Goal: Transaction & Acquisition: Book appointment/travel/reservation

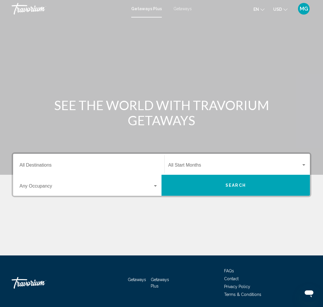
click at [189, 9] on span "Getaways" at bounding box center [182, 8] width 18 height 5
click at [65, 164] on input "Destination All Destinations" at bounding box center [88, 165] width 138 height 5
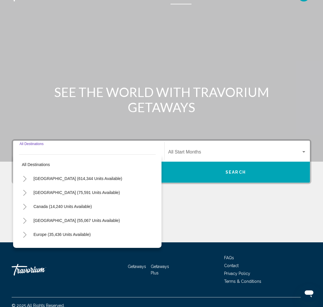
scroll to position [20, 0]
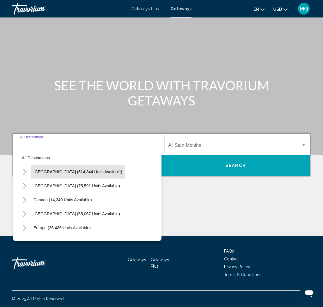
click at [69, 172] on span "[GEOGRAPHIC_DATA] (614,344 units available)" at bounding box center [77, 171] width 89 height 5
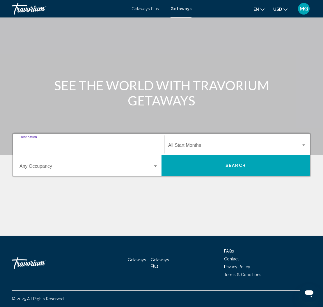
type input "**********"
click at [304, 144] on div "Search widget" at bounding box center [303, 145] width 5 height 5
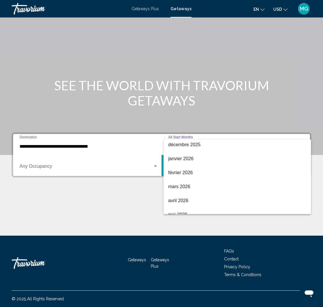
scroll to position [72, 0]
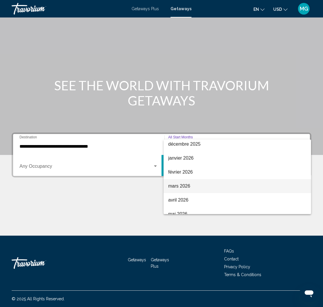
click at [175, 186] on span "mars 2026" at bounding box center [237, 186] width 138 height 14
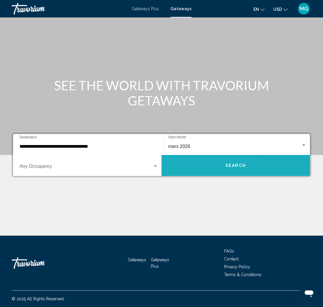
click at [174, 166] on button "Search" at bounding box center [235, 165] width 148 height 21
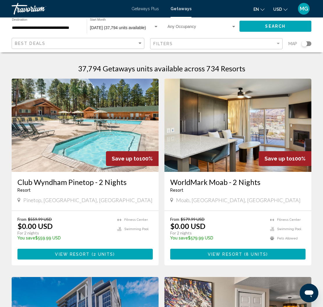
click at [83, 28] on div "**********" at bounding box center [46, 26] width 75 height 16
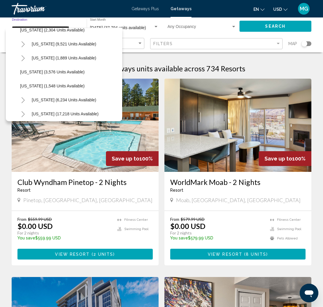
scroll to position [343, 0]
click at [64, 43] on span "Nevada (9,521 units available)" at bounding box center [64, 43] width 65 height 5
type input "**********"
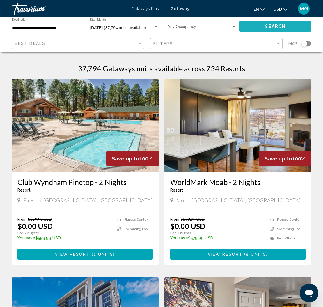
click at [299, 28] on button "Search" at bounding box center [275, 26] width 72 height 11
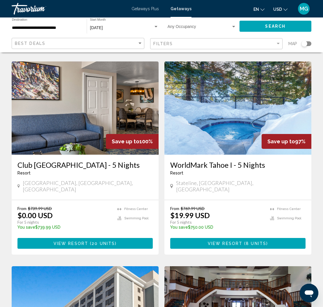
scroll to position [434, 0]
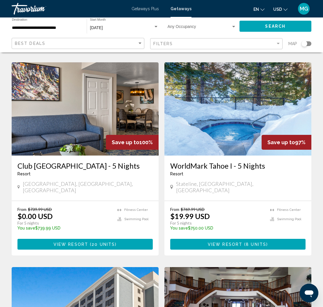
click at [218, 94] on img "Main content" at bounding box center [237, 108] width 147 height 93
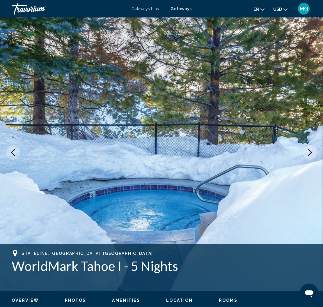
scroll to position [5, 0]
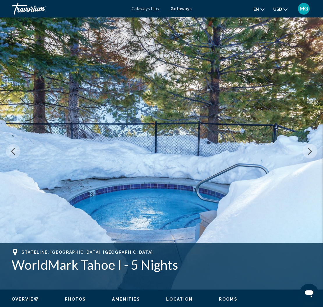
click at [309, 153] on icon "Next image" at bounding box center [309, 150] width 7 height 7
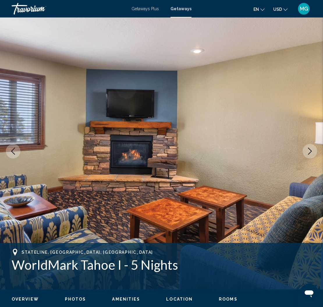
click at [308, 152] on icon "Next image" at bounding box center [309, 150] width 7 height 7
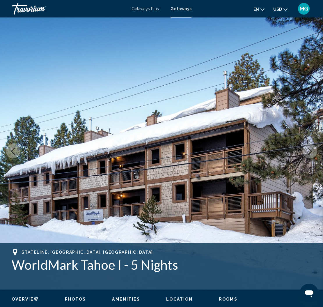
click at [308, 152] on icon "Next image" at bounding box center [309, 150] width 7 height 7
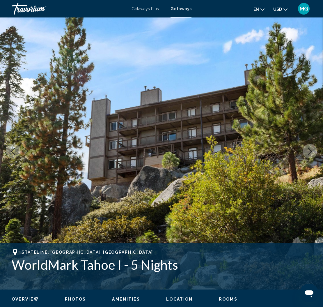
click at [308, 152] on icon "Next image" at bounding box center [309, 150] width 7 height 7
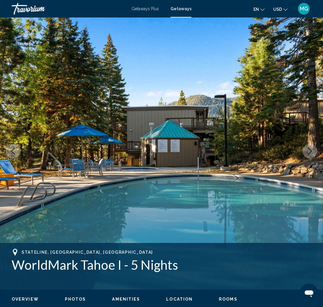
click at [308, 152] on icon "Next image" at bounding box center [309, 150] width 7 height 7
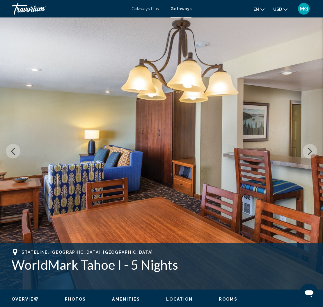
click at [308, 152] on icon "Next image" at bounding box center [309, 150] width 7 height 7
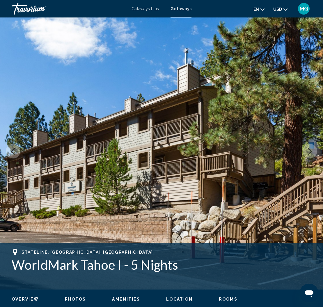
click at [308, 152] on icon "Next image" at bounding box center [309, 150] width 7 height 7
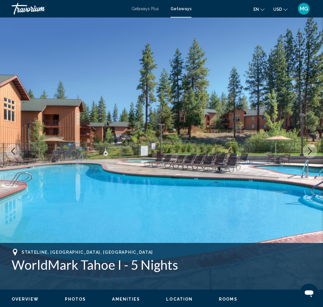
click at [307, 151] on icon "Next image" at bounding box center [309, 150] width 7 height 7
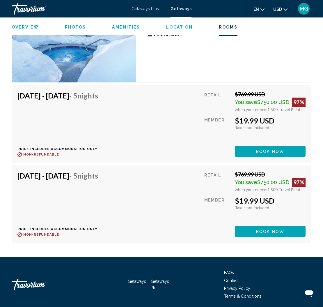
scroll to position [1174, 0]
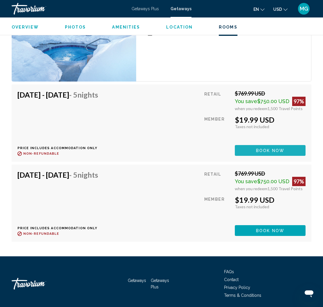
click at [275, 148] on span "Book now" at bounding box center [270, 150] width 28 height 5
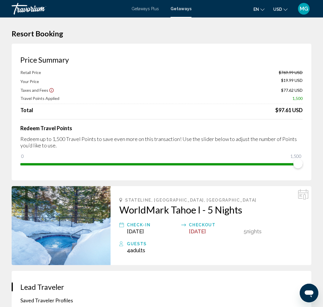
scroll to position [2, 0]
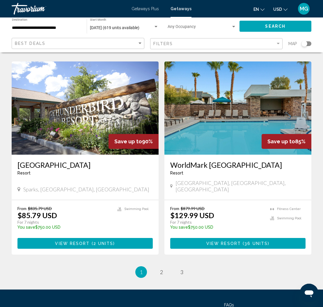
scroll to position [1055, 0]
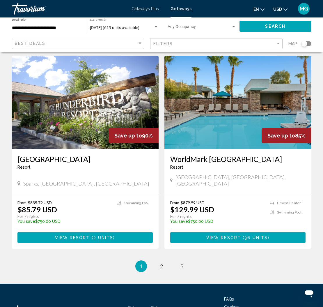
click at [76, 81] on img "Main content" at bounding box center [85, 102] width 147 height 93
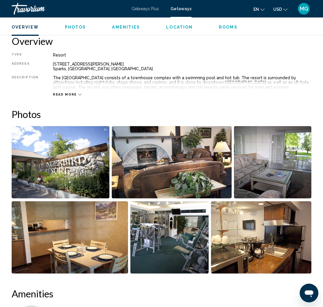
scroll to position [289, 0]
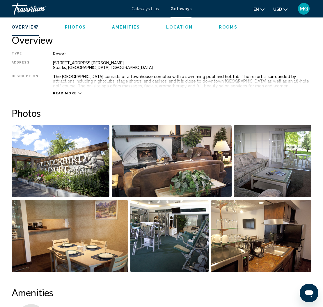
click at [78, 92] on icon "Main content" at bounding box center [79, 93] width 3 height 3
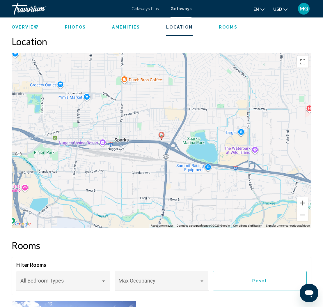
scroll to position [895, 0]
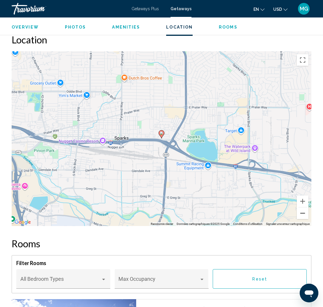
click at [304, 212] on button "Zoom arrière" at bounding box center [303, 213] width 12 height 12
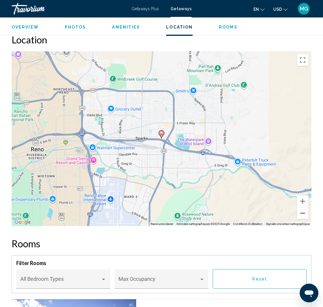
click at [304, 212] on button "Zoom arrière" at bounding box center [303, 213] width 12 height 12
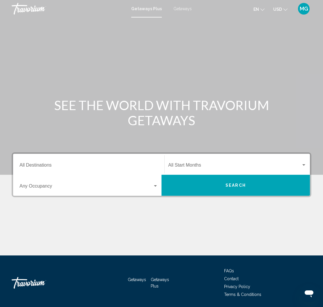
click at [173, 7] on link "Getaways" at bounding box center [182, 8] width 18 height 5
click at [54, 166] on input "Destination All Destinations" at bounding box center [88, 165] width 138 height 5
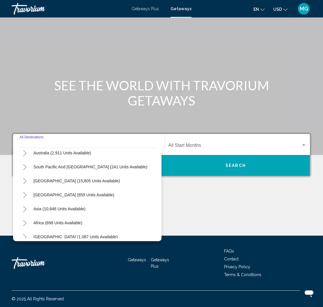
scroll to position [94, 0]
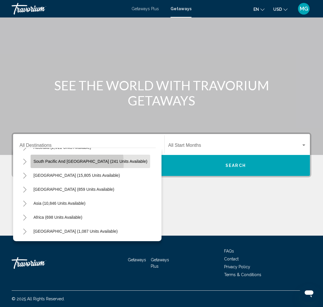
click at [51, 163] on button "South Pacific and [GEOGRAPHIC_DATA] (241 units available)" at bounding box center [91, 160] width 120 height 13
type input "**********"
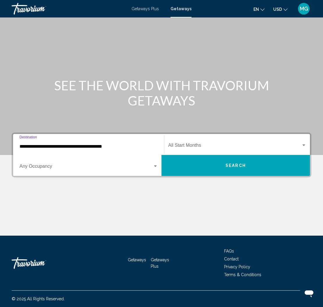
click at [213, 165] on button "Search" at bounding box center [235, 165] width 148 height 21
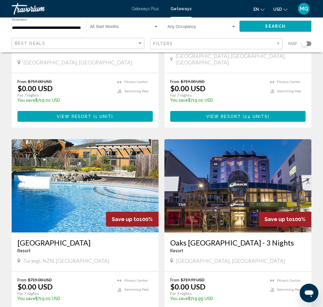
scroll to position [139, 0]
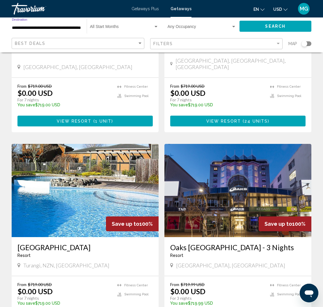
click at [51, 26] on input "**********" at bounding box center [46, 28] width 69 height 5
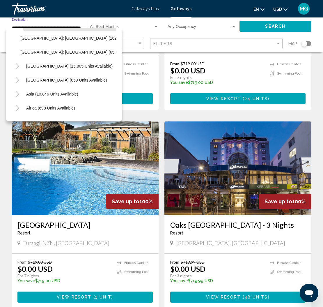
scroll to position [107, 0]
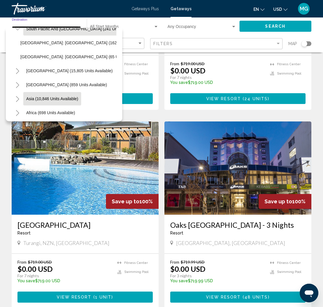
click at [59, 99] on span "Asia (10,846 units available)" at bounding box center [52, 98] width 52 height 5
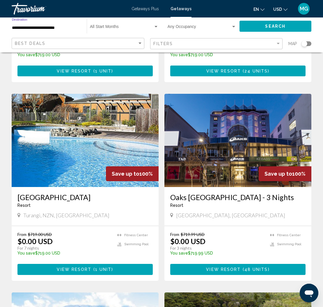
scroll to position [191, 0]
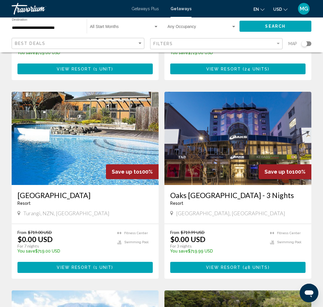
click at [149, 25] on div "Start Month All Start Months" at bounding box center [124, 26] width 69 height 16
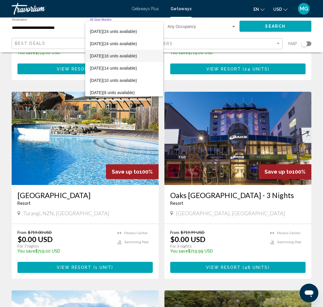
scroll to position [60, 0]
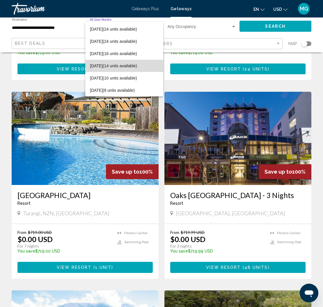
click at [103, 65] on span "March 2026 (14 units available)" at bounding box center [124, 66] width 69 height 12
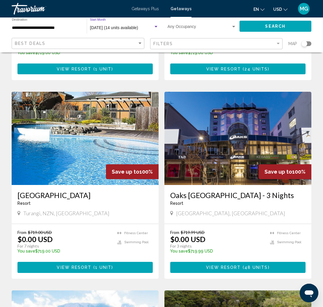
scroll to position [193, 0]
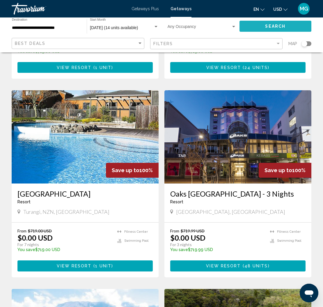
click at [262, 27] on button "Search" at bounding box center [275, 26] width 72 height 11
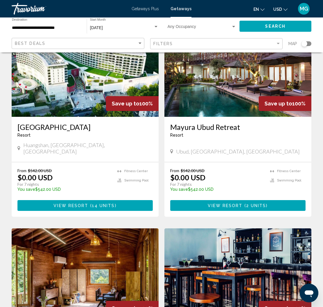
scroll to position [430, 0]
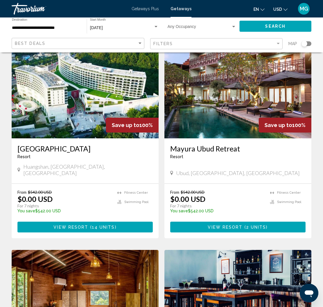
click at [67, 26] on input "**********" at bounding box center [46, 28] width 69 height 5
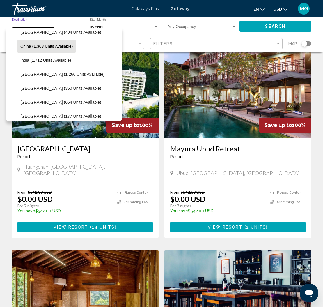
scroll to position [175, 0]
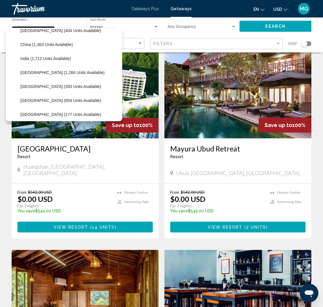
click at [52, 87] on span "Japan (350 units available)" at bounding box center [60, 86] width 81 height 5
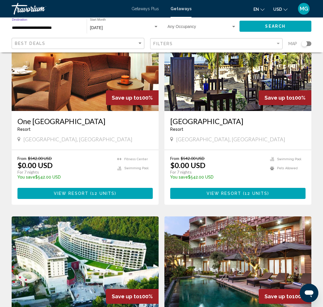
scroll to position [258, 0]
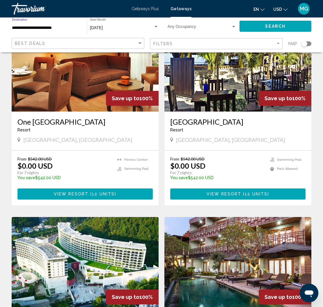
click at [60, 28] on input "**********" at bounding box center [46, 28] width 69 height 5
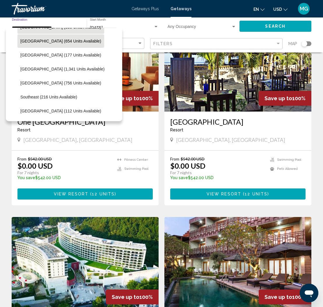
scroll to position [237, 0]
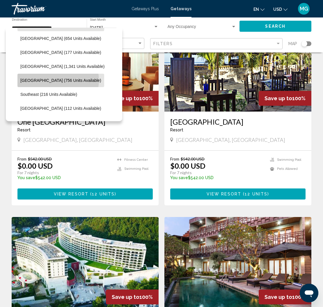
click at [58, 80] on span "Singapore (756 units available)" at bounding box center [60, 80] width 81 height 5
type input "**********"
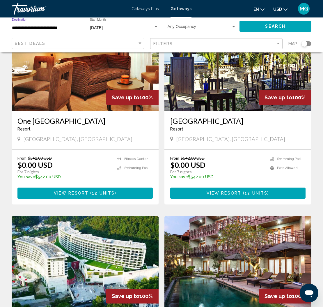
scroll to position [258, 0]
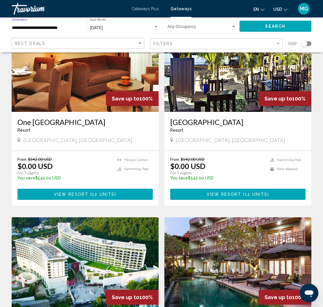
click at [274, 28] on span "Search" at bounding box center [275, 26] width 20 height 5
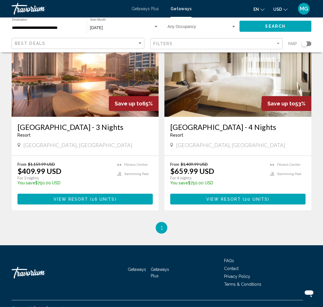
scroll to position [460, 0]
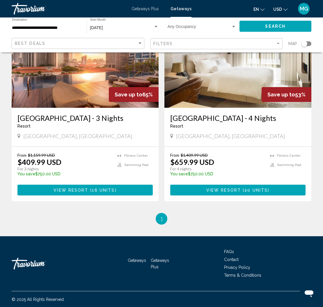
click at [113, 125] on div "Resort - This is an adults only resort" at bounding box center [84, 126] width 135 height 5
click at [112, 118] on h3 "Naumi Hotel Singapore - 3 Nights" at bounding box center [84, 117] width 135 height 9
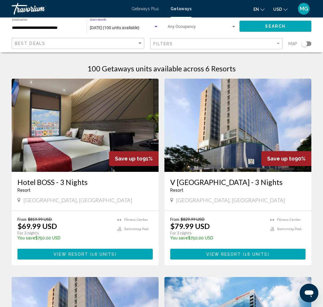
click at [117, 26] on span "March 2026 (100 units available)" at bounding box center [114, 27] width 49 height 5
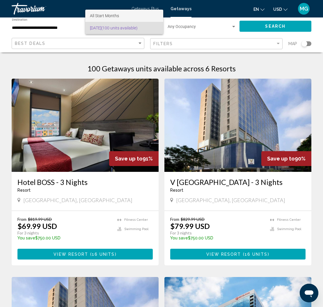
click at [112, 19] on span "All Start Months" at bounding box center [124, 16] width 69 height 12
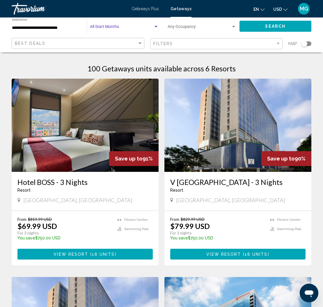
click at [277, 26] on span "Search" at bounding box center [275, 26] width 20 height 5
click at [281, 28] on span "Search" at bounding box center [275, 26] width 20 height 5
click at [74, 28] on input "**********" at bounding box center [46, 28] width 69 height 5
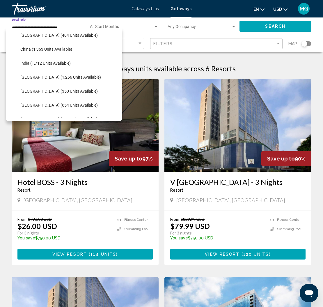
scroll to position [174, 0]
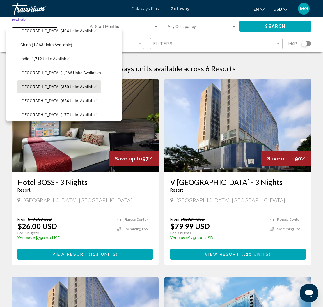
click at [56, 86] on span "Japan (350 units available)" at bounding box center [58, 86] width 77 height 5
type input "**********"
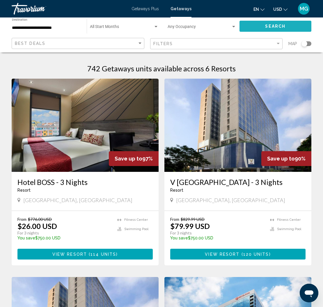
click at [266, 25] on span "Search" at bounding box center [275, 26] width 20 height 5
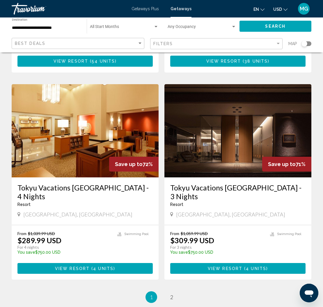
scroll to position [1072, 0]
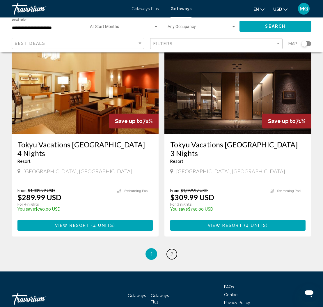
click at [172, 250] on span "2" at bounding box center [171, 253] width 3 height 6
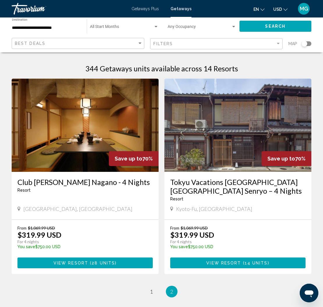
click at [91, 151] on img "Main content" at bounding box center [85, 125] width 147 height 93
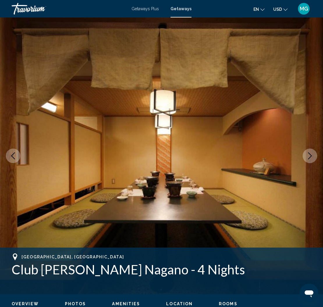
scroll to position [2, 0]
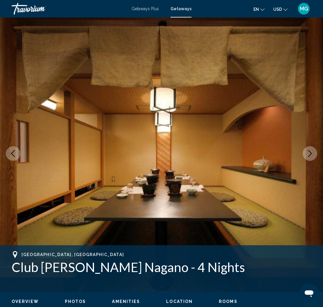
click at [312, 153] on icon "Next image" at bounding box center [309, 153] width 7 height 7
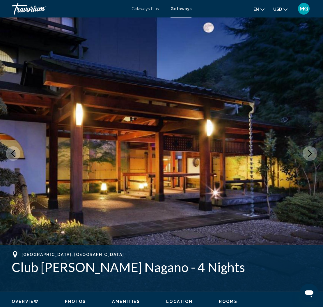
click at [312, 153] on icon "Next image" at bounding box center [309, 153] width 7 height 7
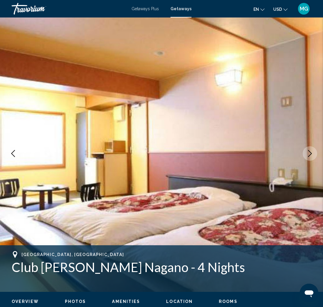
click at [312, 153] on icon "Next image" at bounding box center [309, 153] width 7 height 7
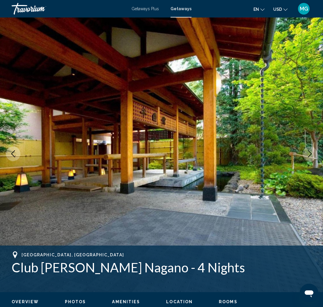
click at [312, 153] on icon "Next image" at bounding box center [309, 153] width 7 height 7
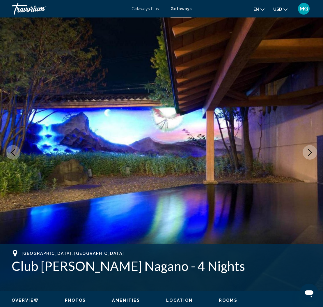
click at [312, 153] on icon "Next image" at bounding box center [309, 152] width 7 height 7
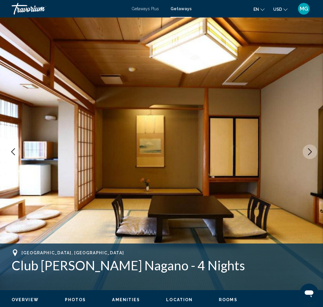
click at [312, 153] on icon "Next image" at bounding box center [309, 151] width 7 height 7
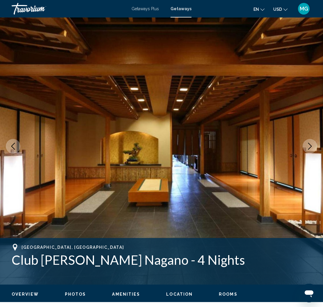
scroll to position [10, 0]
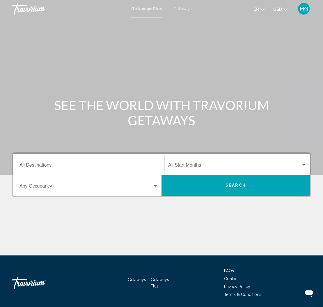
click at [174, 8] on span "Getaways" at bounding box center [182, 8] width 18 height 5
click at [137, 168] on input "Destination All Destinations" at bounding box center [88, 165] width 138 height 5
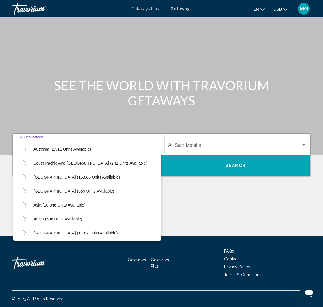
scroll to position [94, 0]
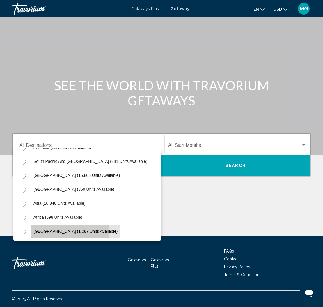
click at [70, 229] on span "[GEOGRAPHIC_DATA] (1,087 units available)" at bounding box center [75, 231] width 84 height 5
type input "**********"
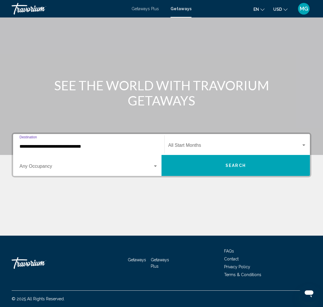
click at [182, 159] on button "Search" at bounding box center [235, 165] width 148 height 21
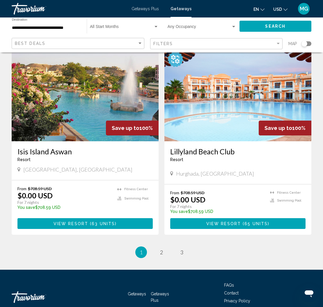
scroll to position [1054, 0]
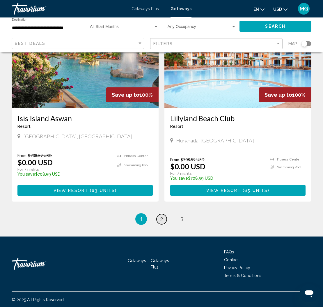
click at [159, 216] on link "page 2" at bounding box center [161, 219] width 10 height 10
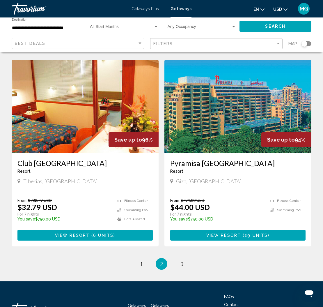
scroll to position [1054, 0]
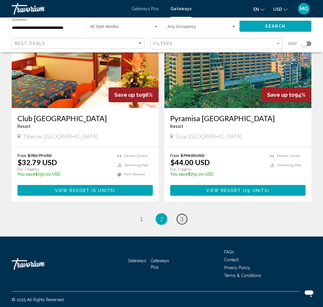
click at [182, 217] on span "3" at bounding box center [181, 218] width 3 height 6
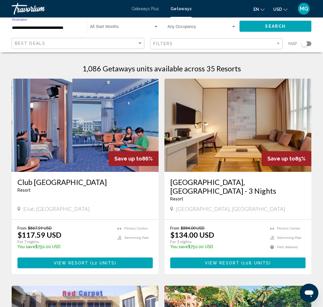
click at [64, 28] on input "**********" at bounding box center [46, 28] width 69 height 5
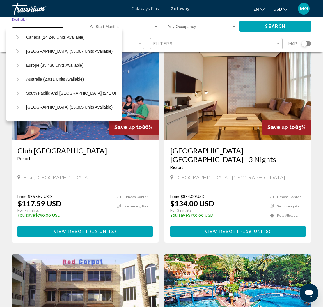
scroll to position [37, 0]
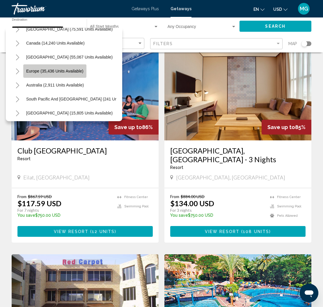
click at [76, 70] on span "Europe (35,436 units available)" at bounding box center [54, 71] width 57 height 5
type input "**********"
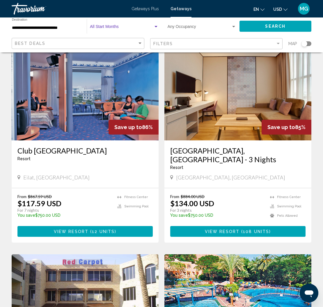
click at [116, 28] on span "Search widget" at bounding box center [121, 28] width 63 height 5
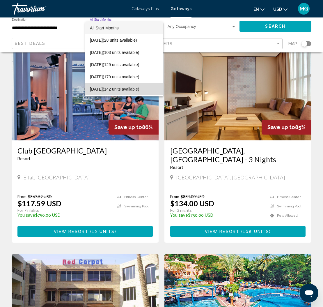
click at [129, 88] on span "[DATE] (142 units available)" at bounding box center [124, 89] width 69 height 12
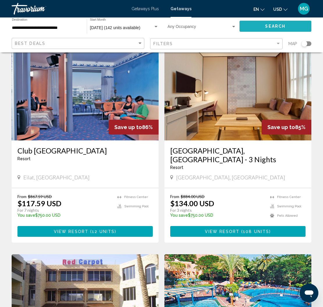
click at [245, 29] on button "Search" at bounding box center [275, 26] width 72 height 11
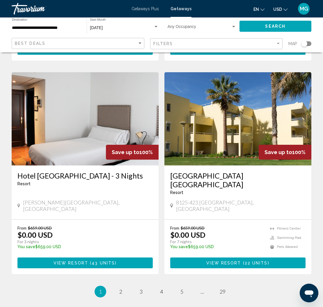
scroll to position [1035, 0]
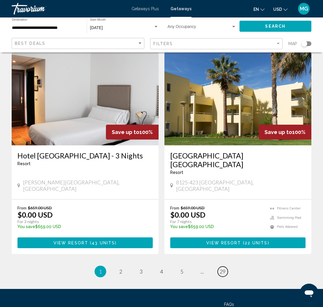
click at [224, 268] on span "29" at bounding box center [223, 271] width 6 height 6
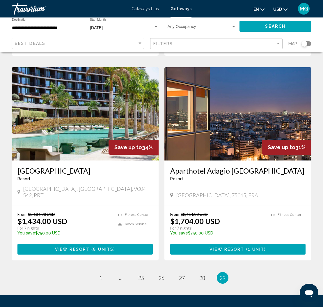
scroll to position [616, 0]
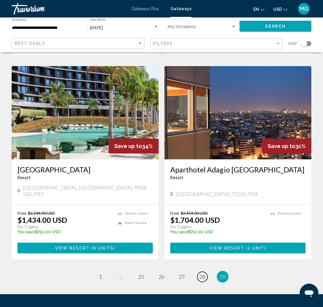
click at [203, 273] on span "28" at bounding box center [202, 276] width 6 height 6
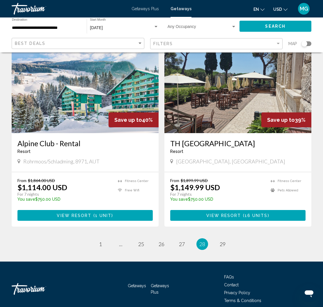
scroll to position [1064, 0]
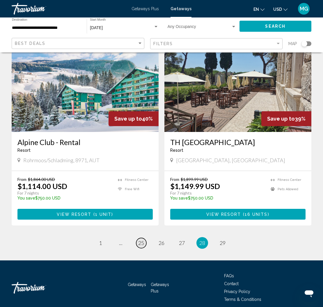
click at [141, 239] on span "25" at bounding box center [141, 242] width 6 height 6
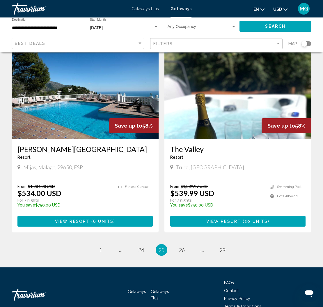
scroll to position [1054, 0]
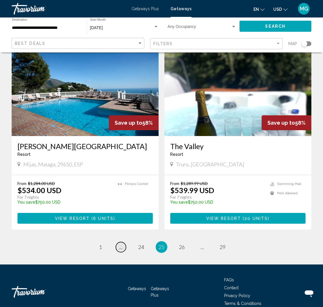
click at [120, 243] on span "..." at bounding box center [120, 246] width 3 height 6
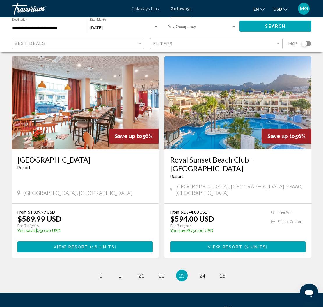
scroll to position [1054, 0]
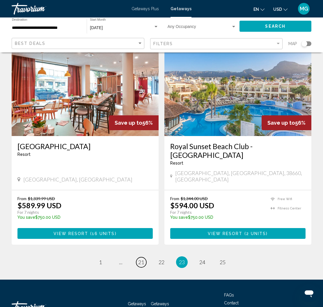
click at [138, 259] on span "21" at bounding box center [141, 262] width 6 height 6
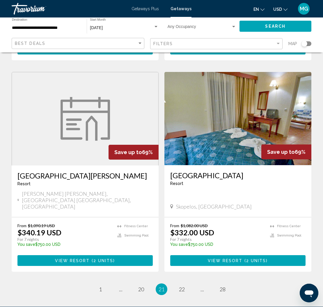
scroll to position [1098, 0]
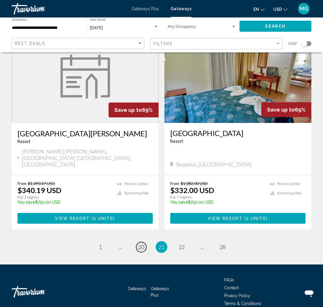
click at [142, 243] on span "20" at bounding box center [141, 246] width 6 height 6
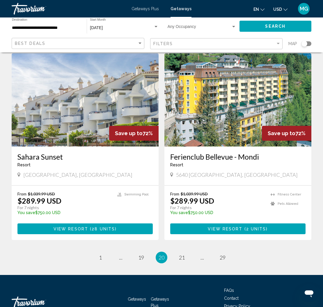
scroll to position [1072, 0]
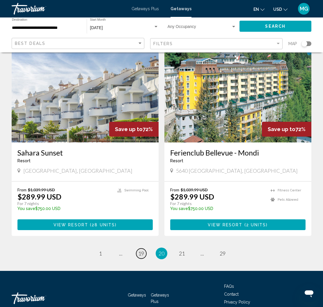
click at [141, 250] on span "19" at bounding box center [141, 253] width 6 height 6
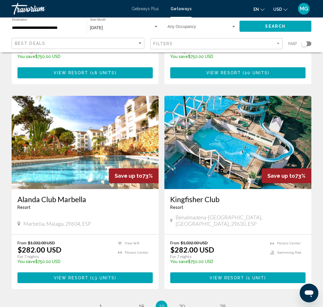
scroll to position [1055, 0]
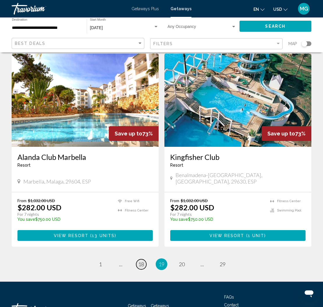
click at [143, 261] on span "18" at bounding box center [141, 264] width 6 height 6
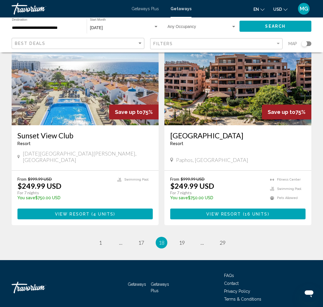
scroll to position [1063, 0]
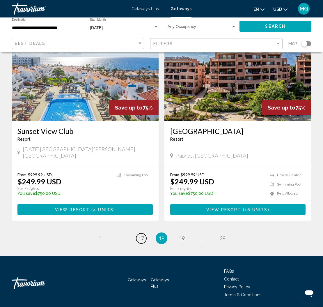
click at [142, 235] on span "17" at bounding box center [141, 238] width 6 height 6
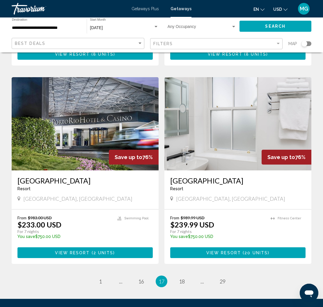
scroll to position [1054, 0]
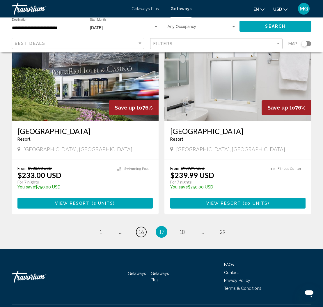
click at [143, 228] on span "16" at bounding box center [141, 231] width 6 height 6
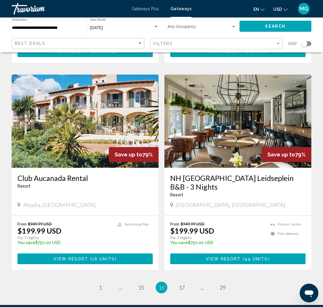
scroll to position [1028, 0]
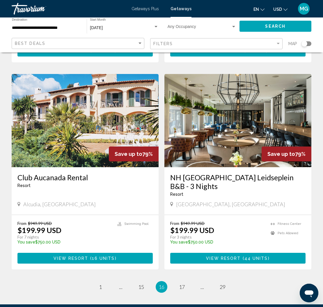
click at [200, 173] on h3 "NH [GEOGRAPHIC_DATA] Leidseplein B&B - 3 Nights" at bounding box center [237, 181] width 135 height 17
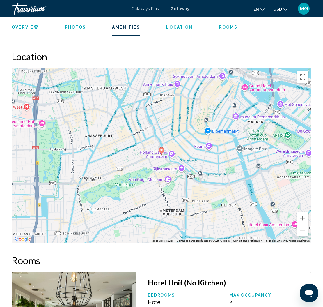
scroll to position [749, 0]
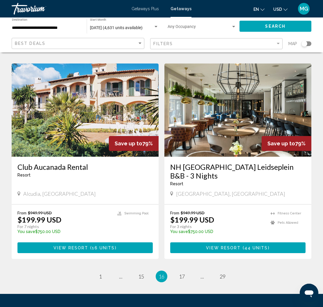
scroll to position [1054, 0]
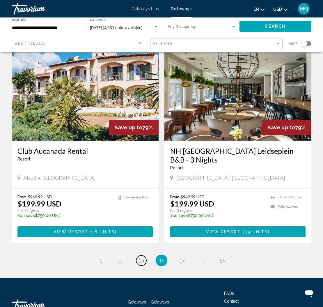
click at [140, 255] on link "page 15" at bounding box center [141, 260] width 10 height 10
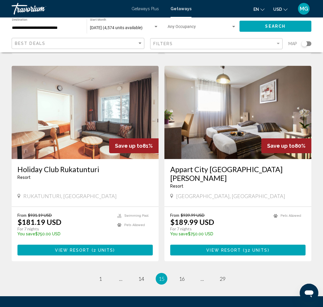
scroll to position [1055, 0]
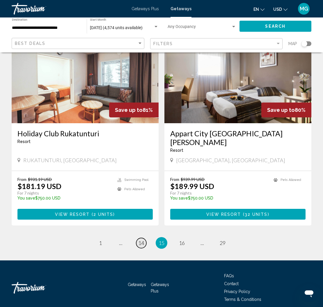
click at [142, 239] on span "14" at bounding box center [141, 242] width 6 height 6
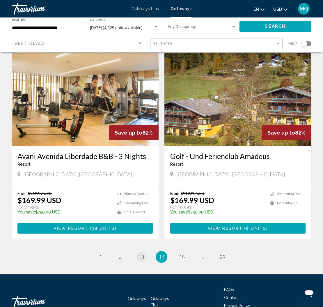
scroll to position [1063, 0]
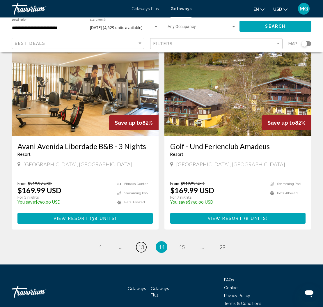
click at [141, 243] on span "13" at bounding box center [141, 246] width 6 height 6
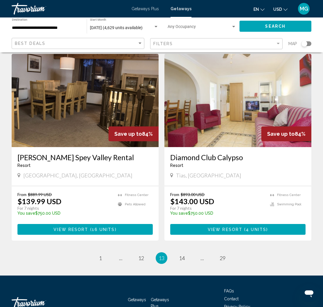
scroll to position [1054, 0]
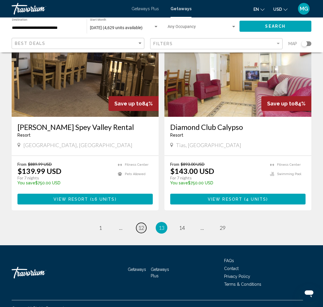
click at [139, 224] on span "12" at bounding box center [141, 227] width 6 height 6
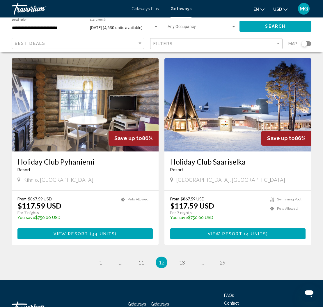
scroll to position [1054, 0]
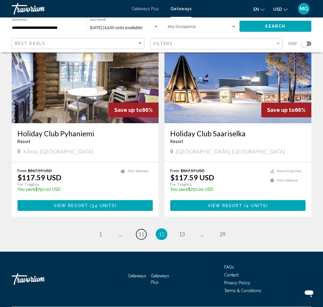
click at [139, 231] on span "11" at bounding box center [141, 234] width 6 height 6
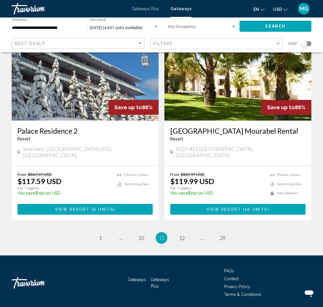
scroll to position [1063, 0]
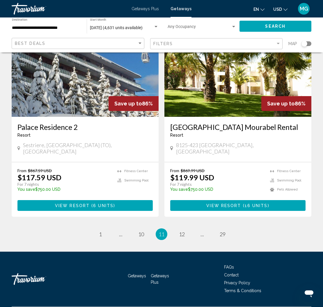
click at [145, 229] on link "page 10" at bounding box center [141, 234] width 10 height 10
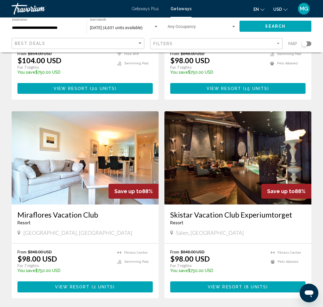
scroll to position [804, 0]
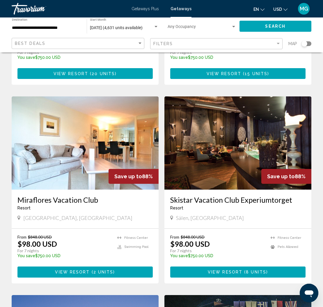
click at [178, 195] on div "Skistar Vacation Club Experiumtorget Resort - This is an adults only resort" at bounding box center [237, 204] width 135 height 19
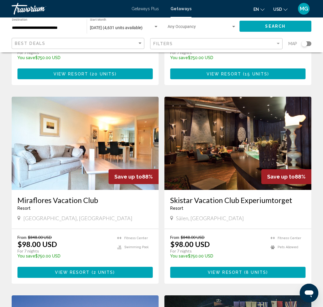
click at [183, 195] on h3 "Skistar Vacation Club Experiumtorget" at bounding box center [237, 199] width 135 height 9
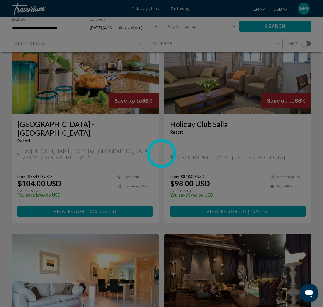
scroll to position [667, 0]
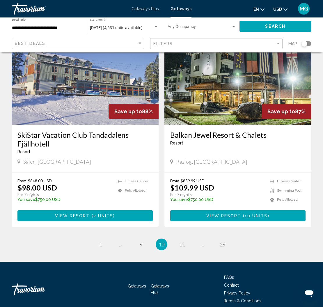
scroll to position [1072, 0]
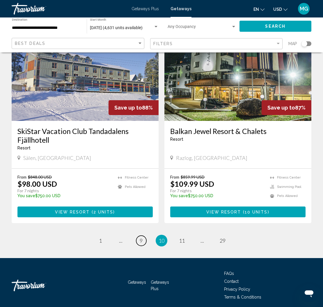
click at [141, 237] on span "9" at bounding box center [141, 240] width 3 height 6
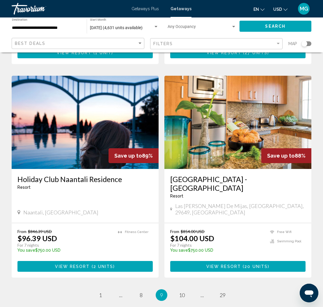
scroll to position [1007, 0]
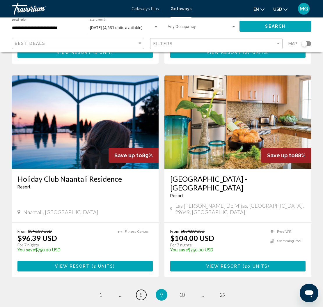
click at [138, 289] on link "page 8" at bounding box center [141, 294] width 10 height 10
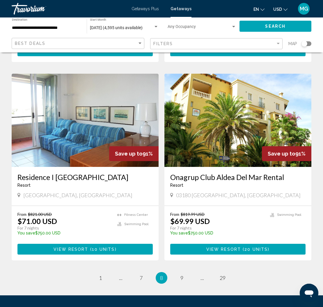
scroll to position [1043, 0]
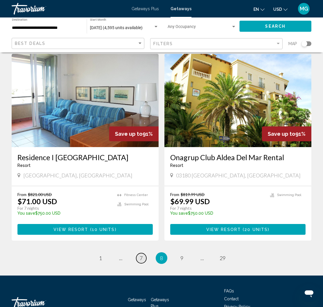
click at [144, 253] on link "page 7" at bounding box center [141, 258] width 10 height 10
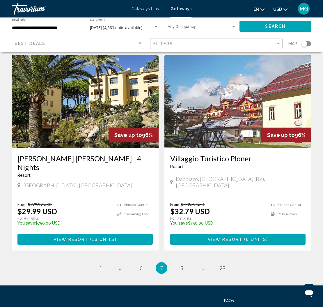
scroll to position [1023, 0]
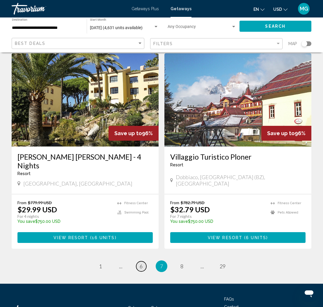
click at [140, 263] on span "6" at bounding box center [141, 266] width 3 height 6
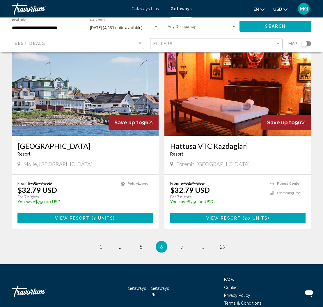
scroll to position [1047, 0]
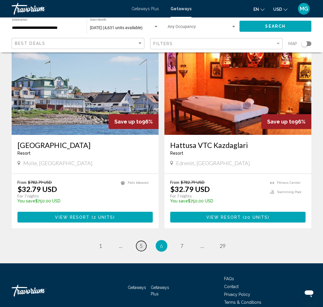
click at [140, 241] on link "page 5" at bounding box center [141, 246] width 10 height 10
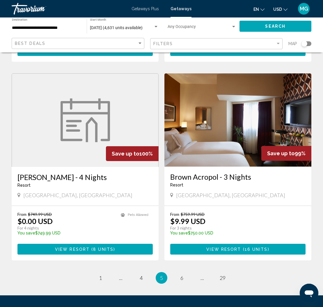
scroll to position [1021, 0]
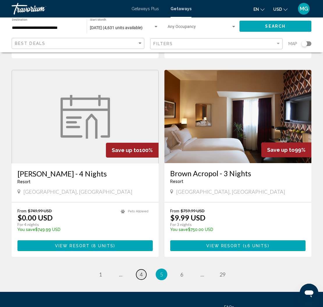
click at [143, 269] on link "page 4" at bounding box center [141, 274] width 10 height 10
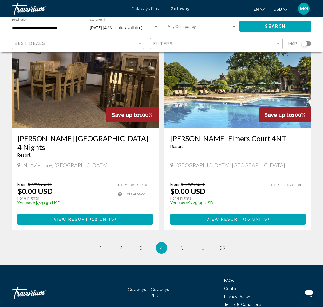
scroll to position [1054, 0]
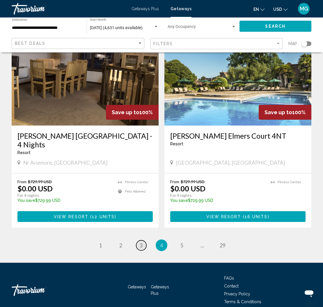
click at [141, 242] on span "3" at bounding box center [141, 245] width 3 height 6
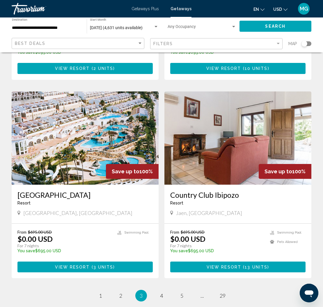
scroll to position [1014, 0]
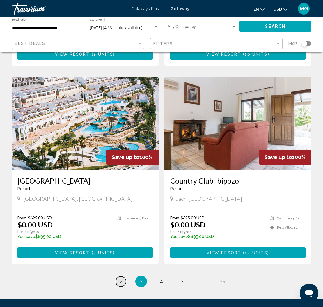
click at [123, 276] on link "page 2" at bounding box center [121, 281] width 10 height 10
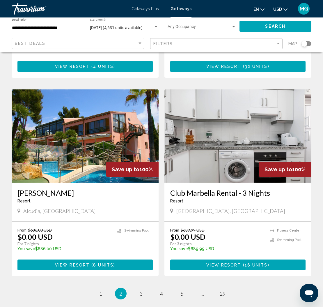
scroll to position [1011, 0]
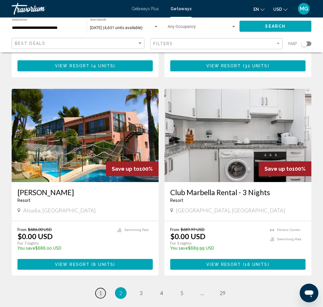
click at [102, 288] on link "page 1" at bounding box center [100, 293] width 10 height 10
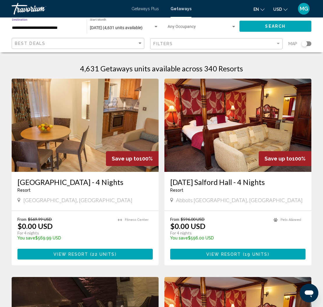
click at [67, 28] on input "**********" at bounding box center [46, 28] width 69 height 5
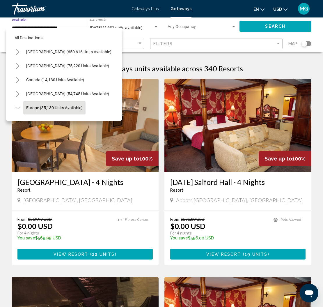
scroll to position [35, 0]
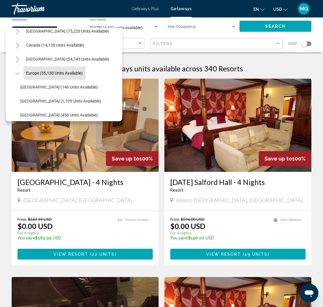
click at [156, 27] on div "Search widget" at bounding box center [155, 26] width 3 height 1
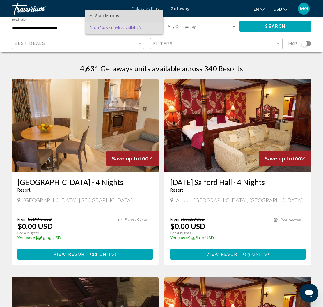
click at [115, 17] on span "All Start Months" at bounding box center [104, 15] width 29 height 5
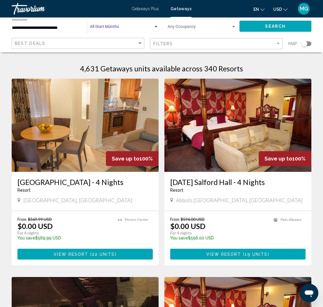
click at [68, 29] on input "**********" at bounding box center [46, 28] width 69 height 5
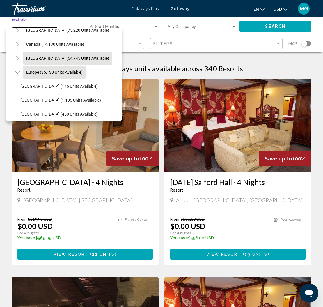
scroll to position [0, 0]
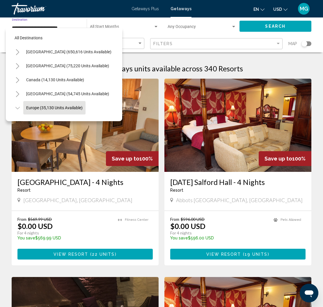
click at [47, 49] on span "[GEOGRAPHIC_DATA] (650,616 units available)" at bounding box center [68, 51] width 85 height 5
type input "**********"
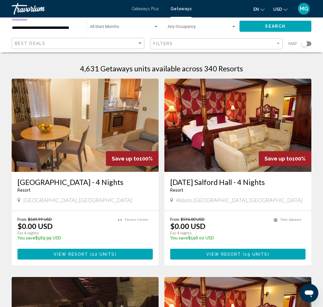
click at [272, 28] on span "Search" at bounding box center [275, 26] width 20 height 5
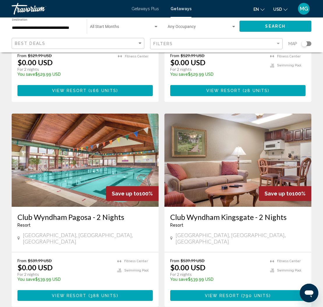
scroll to position [393, 0]
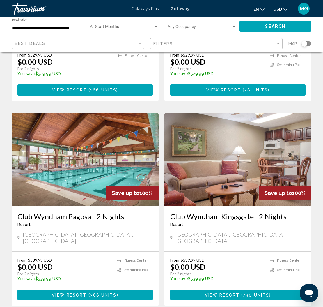
click at [154, 26] on div "Search widget" at bounding box center [155, 26] width 3 height 1
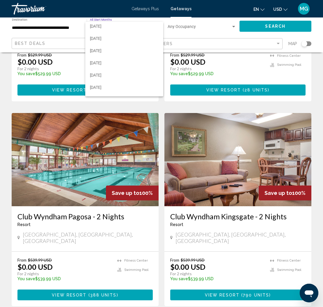
scroll to position [88, 0]
click at [105, 49] on span "[DATE]" at bounding box center [124, 49] width 69 height 12
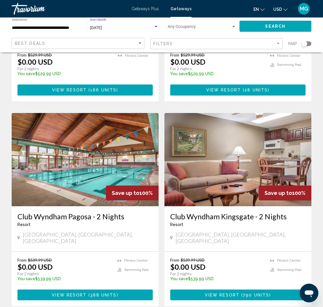
click at [156, 27] on div "Search widget" at bounding box center [155, 26] width 3 height 1
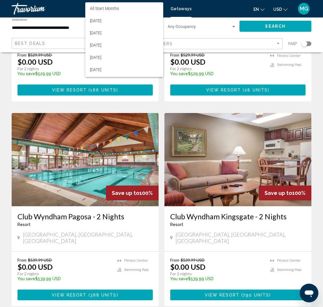
scroll to position [90, 0]
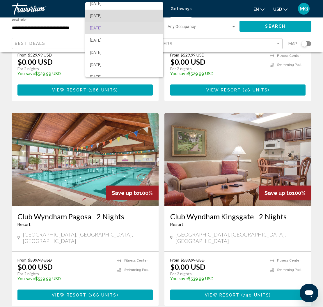
click at [105, 16] on span "[DATE]" at bounding box center [124, 16] width 69 height 12
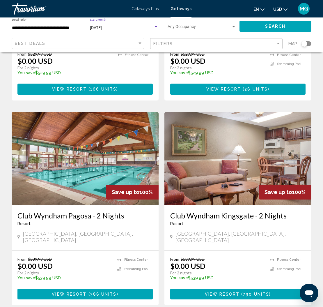
scroll to position [0, 0]
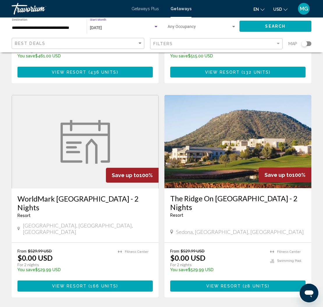
click at [288, 26] on button "Search" at bounding box center [275, 26] width 72 height 11
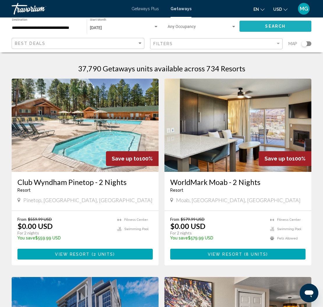
click at [275, 24] on span "Search" at bounding box center [275, 26] width 20 height 5
click at [252, 109] on img "Main content" at bounding box center [237, 125] width 147 height 93
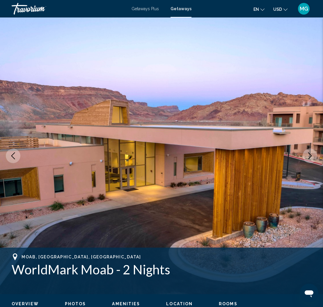
scroll to position [2, 0]
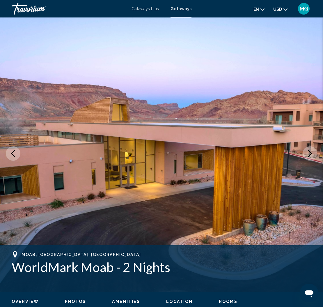
click at [309, 152] on icon "Next image" at bounding box center [309, 153] width 7 height 7
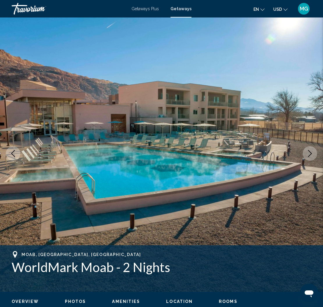
click at [309, 152] on icon "Next image" at bounding box center [309, 153] width 7 height 7
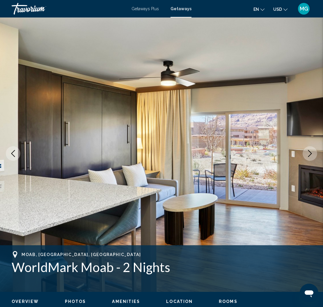
click at [309, 152] on icon "Next image" at bounding box center [309, 153] width 7 height 7
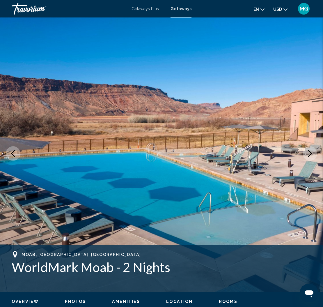
click at [309, 152] on icon "Next image" at bounding box center [309, 153] width 7 height 7
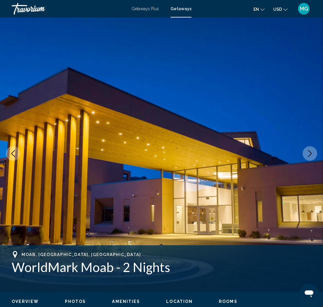
click at [309, 152] on icon "Next image" at bounding box center [309, 153] width 7 height 7
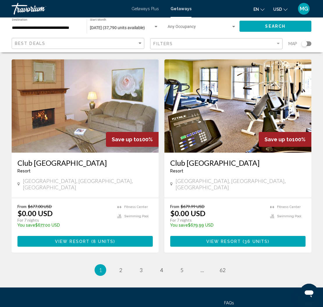
scroll to position [1072, 0]
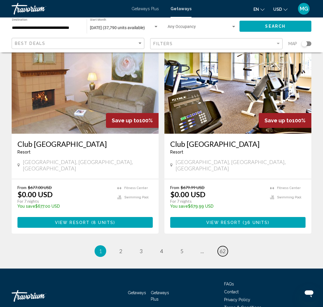
click at [223, 247] on span "62" at bounding box center [223, 250] width 6 height 6
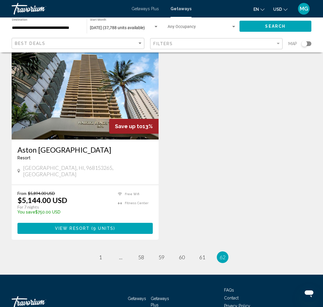
scroll to position [262, 0]
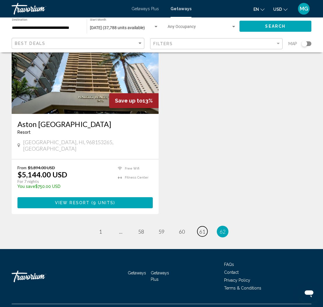
click at [199, 228] on span "61" at bounding box center [202, 231] width 6 height 6
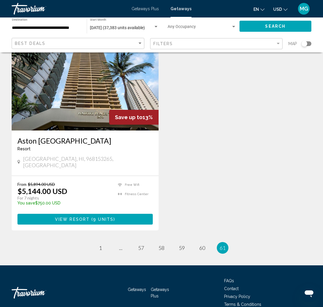
scroll to position [460, 0]
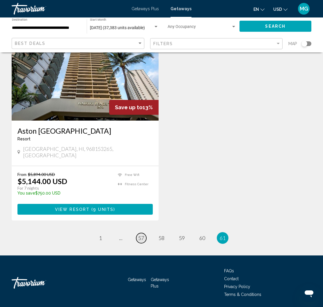
click at [139, 234] on span "57" at bounding box center [141, 237] width 6 height 6
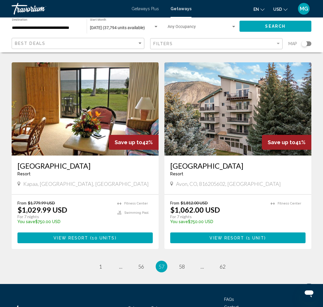
scroll to position [1089, 0]
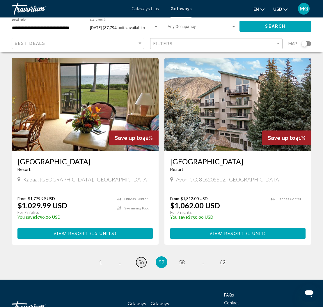
click at [141, 259] on span "56" at bounding box center [141, 262] width 6 height 6
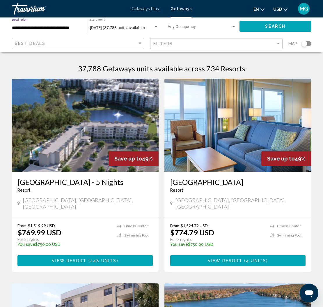
click at [72, 29] on input "**********" at bounding box center [46, 28] width 69 height 5
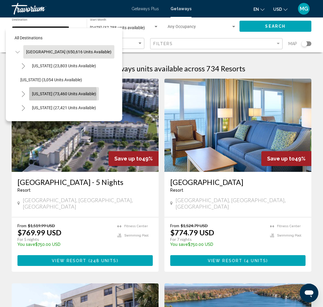
click at [52, 95] on span "[US_STATE] (73,460 units available)" at bounding box center [64, 93] width 64 height 5
type input "**********"
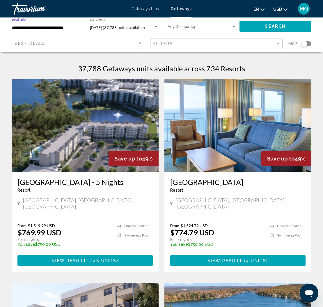
click at [263, 28] on button "Search" at bounding box center [275, 26] width 72 height 11
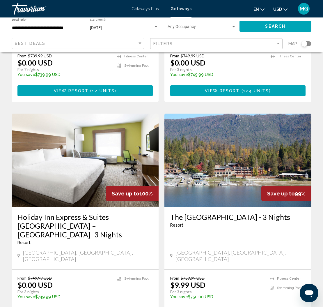
scroll to position [608, 0]
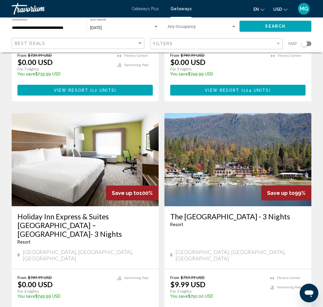
click at [218, 113] on img "Main content" at bounding box center [237, 159] width 147 height 93
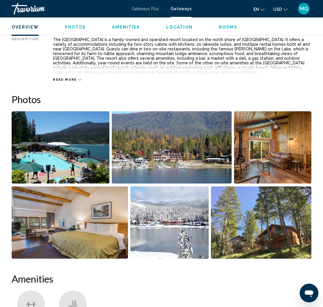
scroll to position [328, 0]
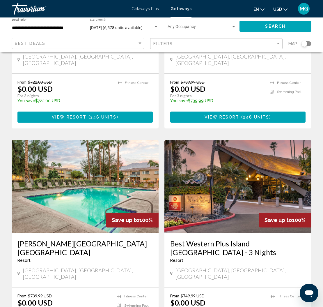
scroll to position [375, 0]
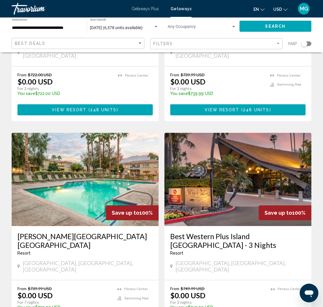
click at [72, 27] on input "**********" at bounding box center [46, 28] width 69 height 5
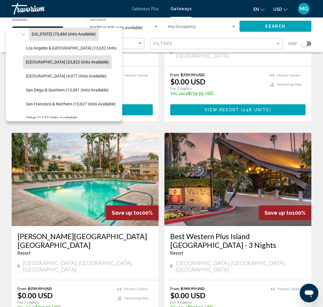
scroll to position [58, 0]
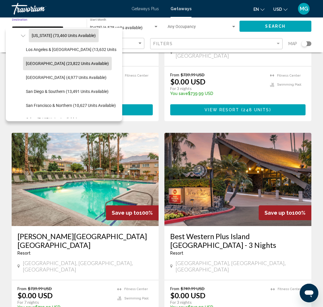
click at [76, 63] on span "[GEOGRAPHIC_DATA] (23,822 units available)" at bounding box center [67, 63] width 83 height 5
type input "**********"
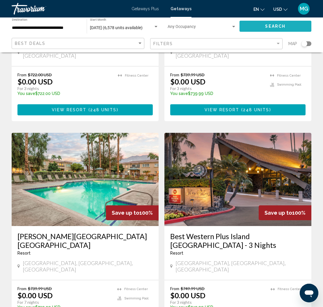
click at [241, 28] on button "Search" at bounding box center [275, 26] width 72 height 11
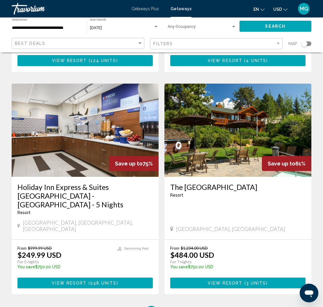
scroll to position [1083, 0]
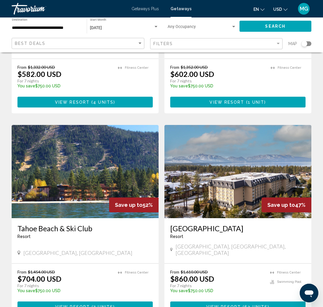
scroll to position [597, 0]
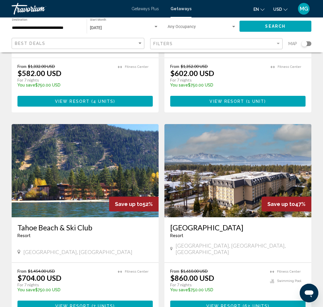
click at [95, 174] on img "Main content" at bounding box center [85, 170] width 147 height 93
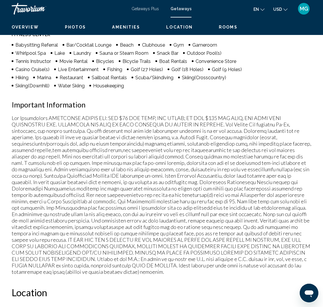
scroll to position [2, 0]
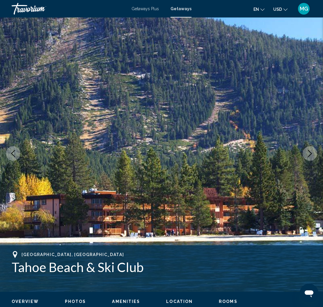
click at [313, 155] on button "Next image" at bounding box center [309, 153] width 15 height 15
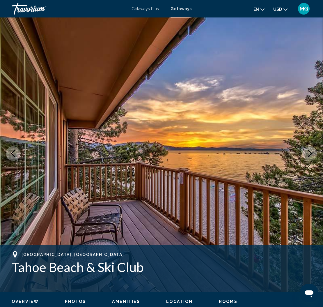
click at [313, 155] on button "Next image" at bounding box center [309, 153] width 15 height 15
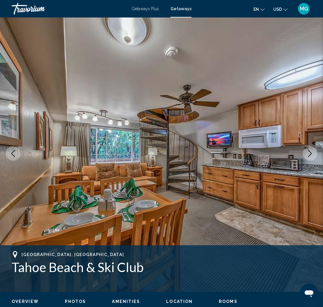
click at [313, 155] on button "Next image" at bounding box center [309, 153] width 15 height 15
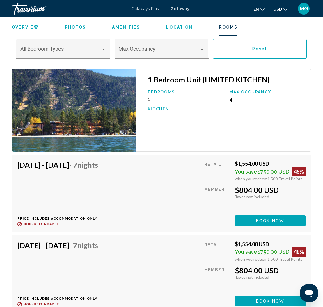
scroll to position [1004, 0]
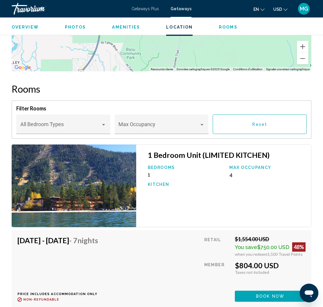
click at [23, 11] on div "Travorium" at bounding box center [41, 9] width 58 height 12
